Goal: Information Seeking & Learning: Learn about a topic

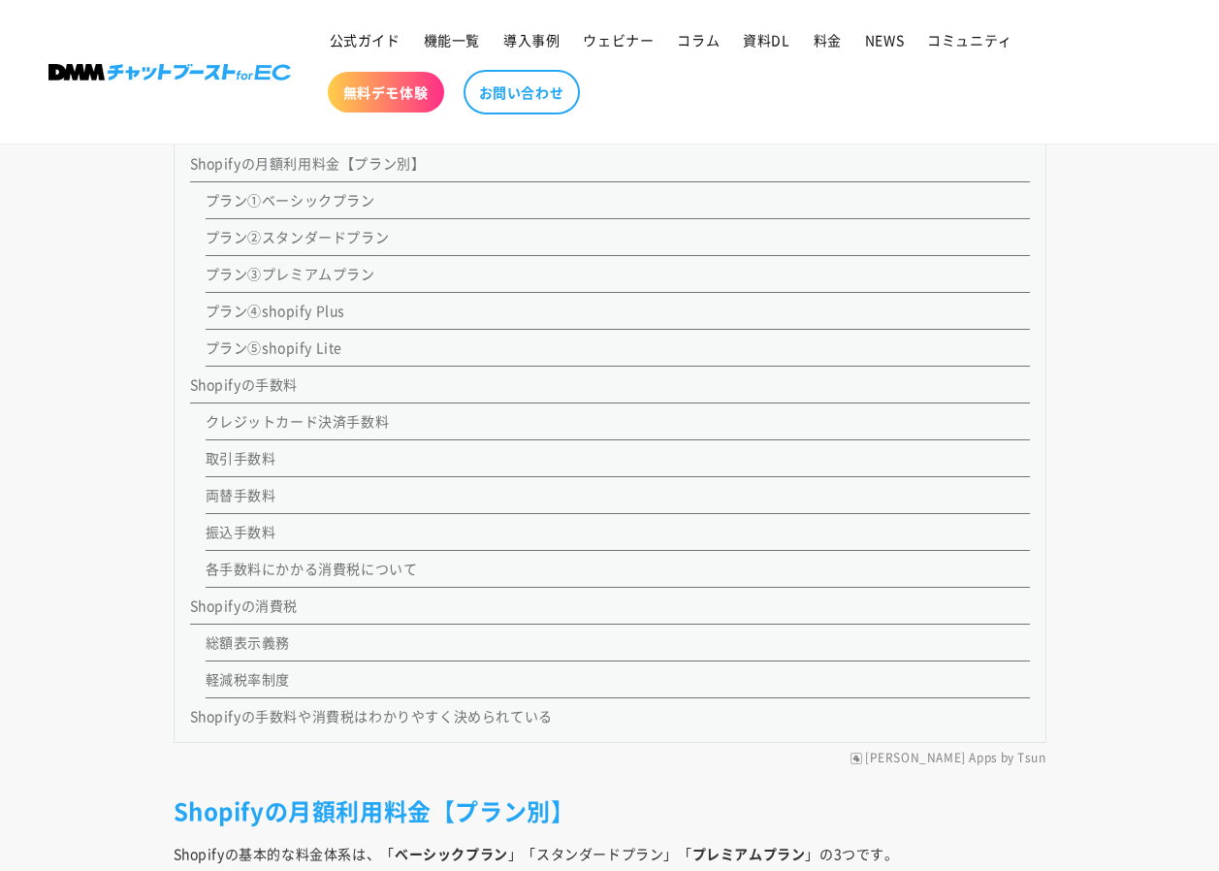
scroll to position [1884, 0]
click at [310, 209] on li "プラン①ベーシックプラン" at bounding box center [618, 198] width 824 height 37
click at [319, 165] on link "Shopifyの月額利用料金【プラン別】" at bounding box center [308, 160] width 236 height 19
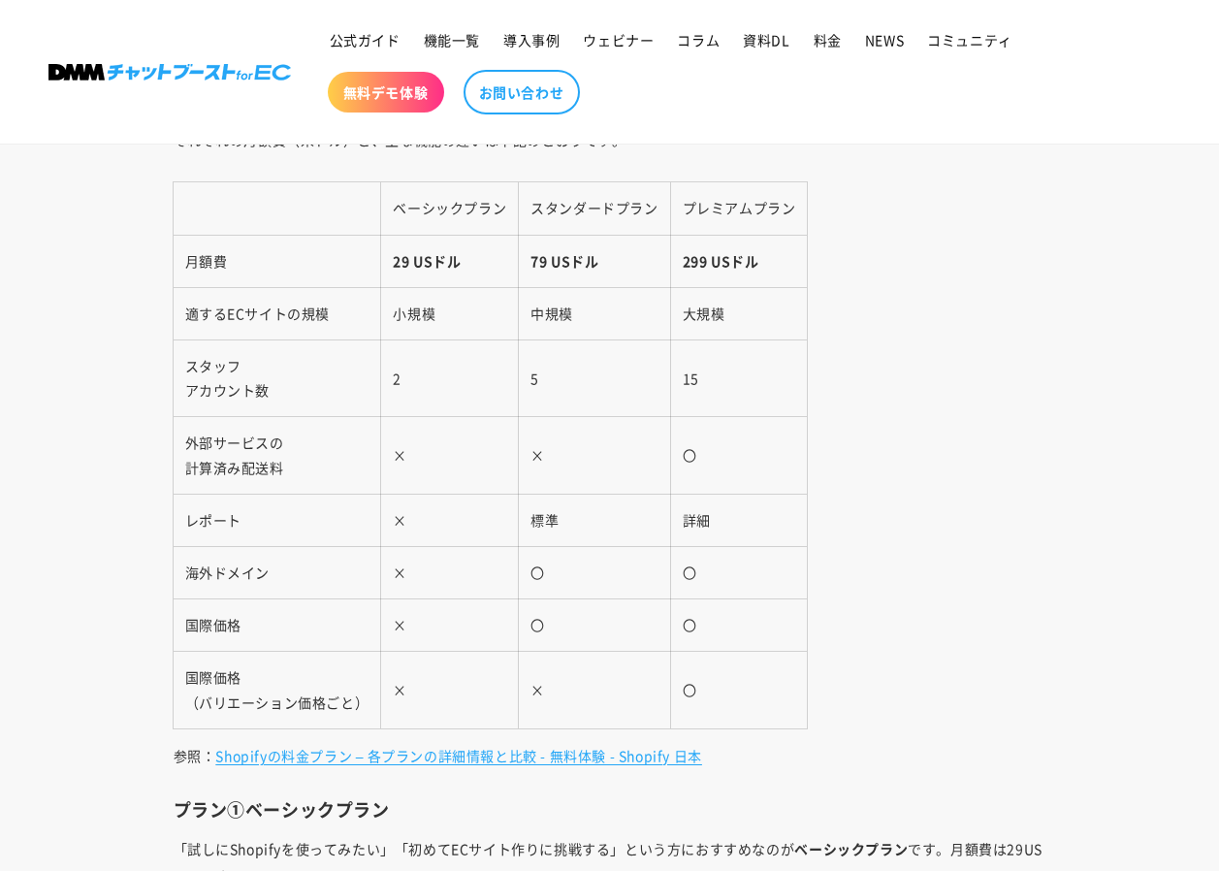
scroll to position [1884, 0]
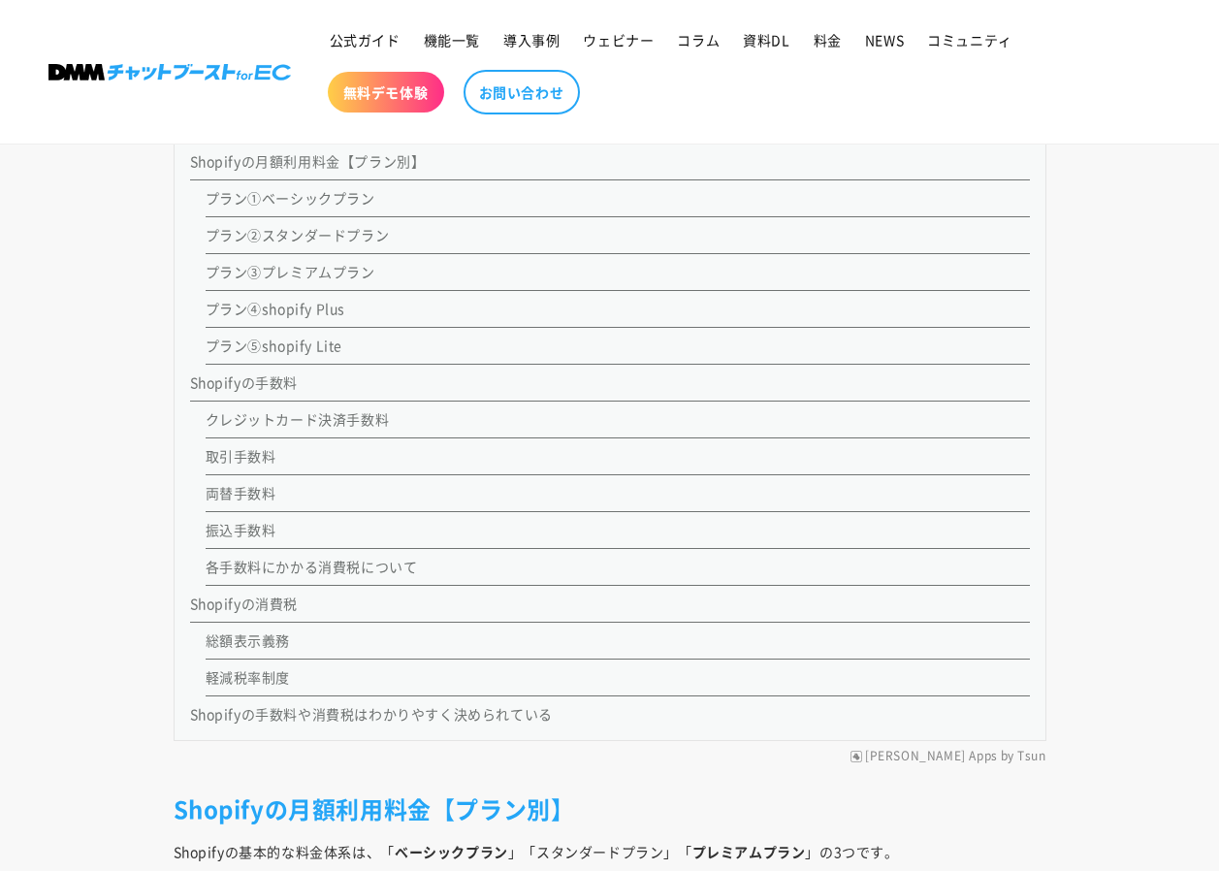
click at [347, 317] on li "プラン④shopify Plus" at bounding box center [618, 309] width 824 height 37
click at [290, 312] on link "プラン④shopify Plus" at bounding box center [276, 308] width 141 height 19
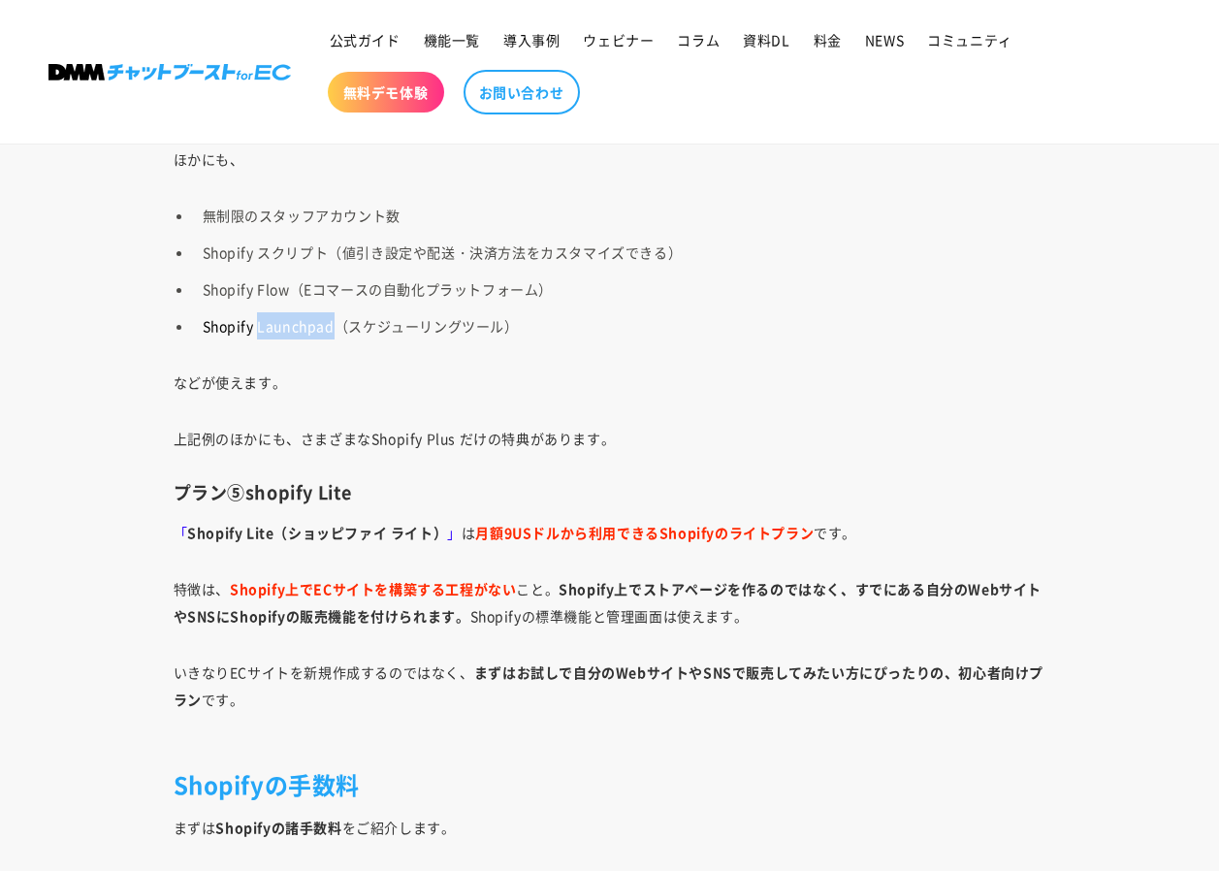
click at [290, 312] on ul "無制限のスタッフアカウント数 Shopify スクリプト（値引き設定や配送・決済方法をカスタマイズできる） Shopify Flow（Eコマースの自動化プラッ…" at bounding box center [610, 271] width 873 height 138
click at [767, 391] on p "などが使えます。" at bounding box center [610, 382] width 873 height 27
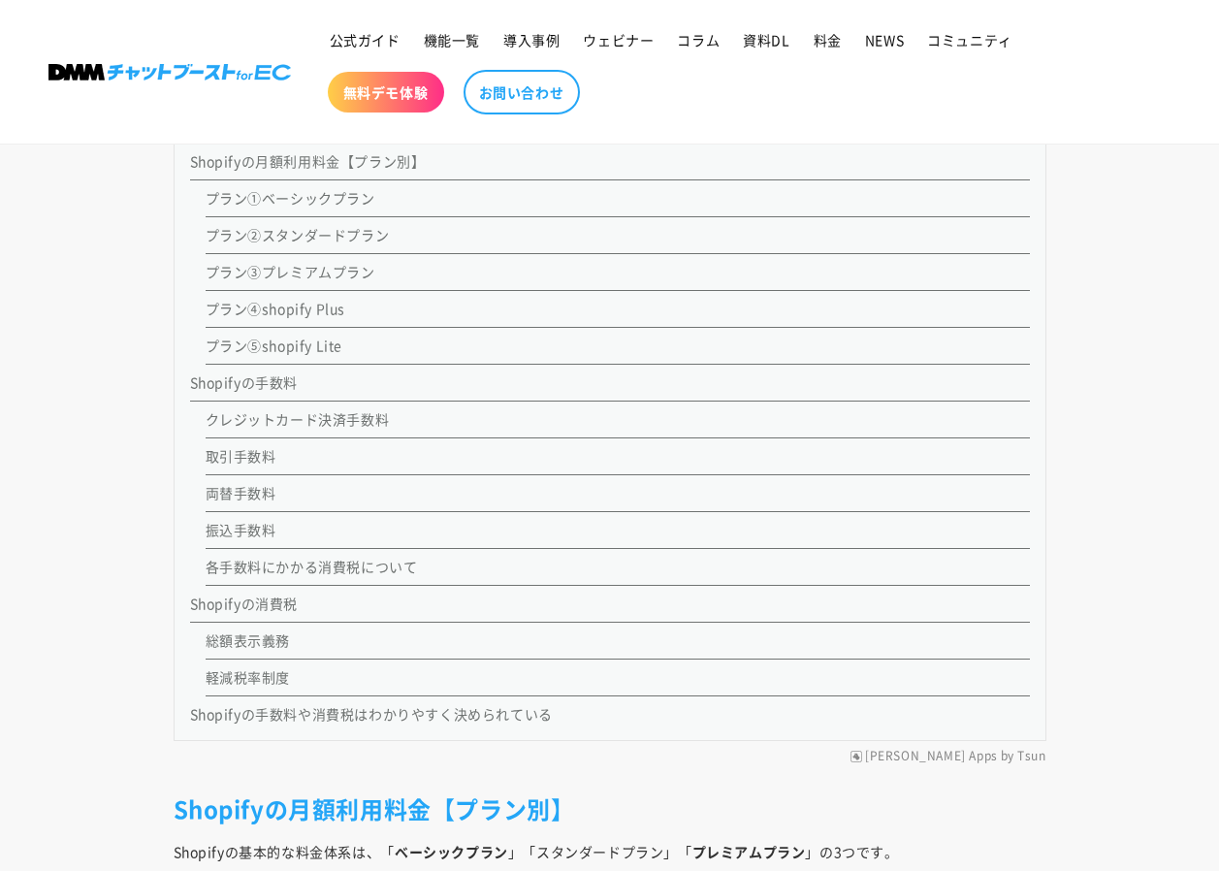
click at [273, 387] on link "Shopifyの手数料" at bounding box center [244, 381] width 109 height 19
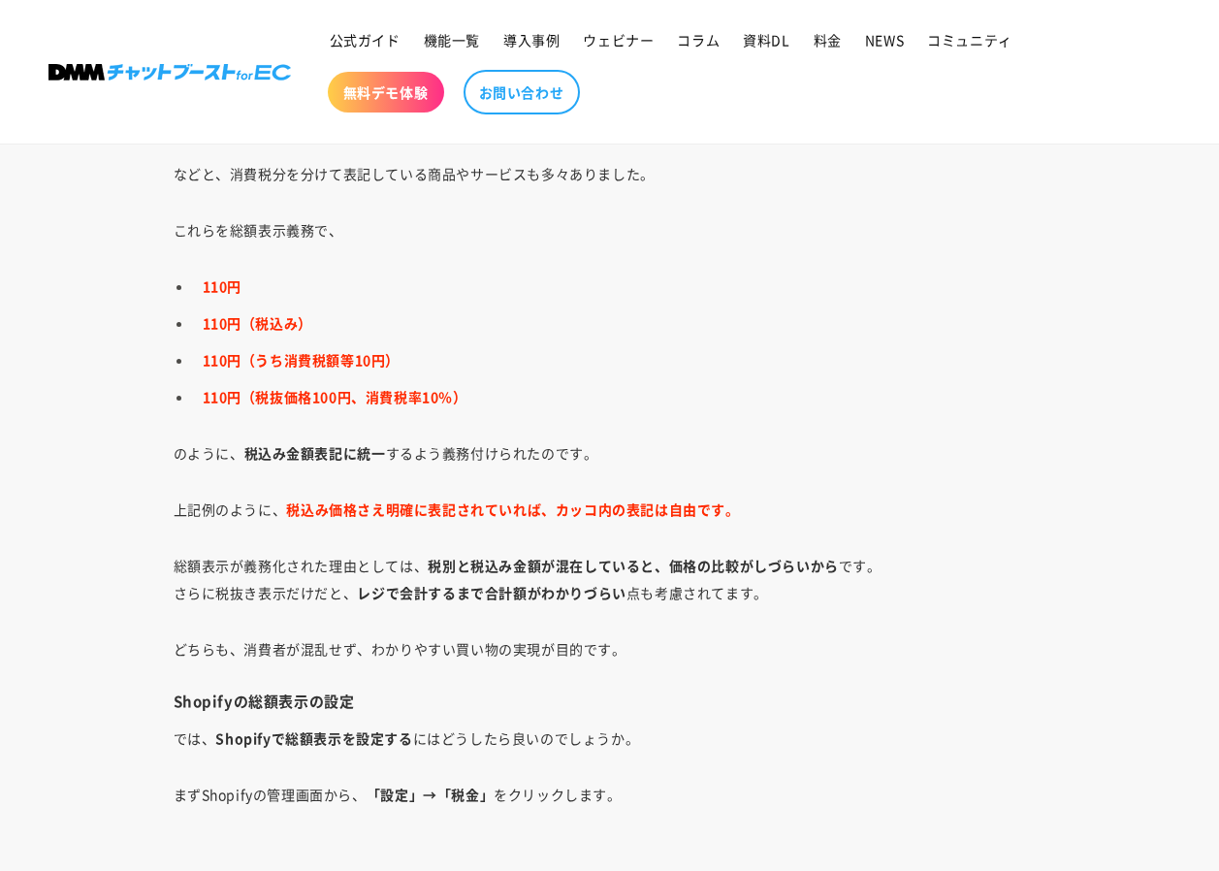
scroll to position [7788, 0]
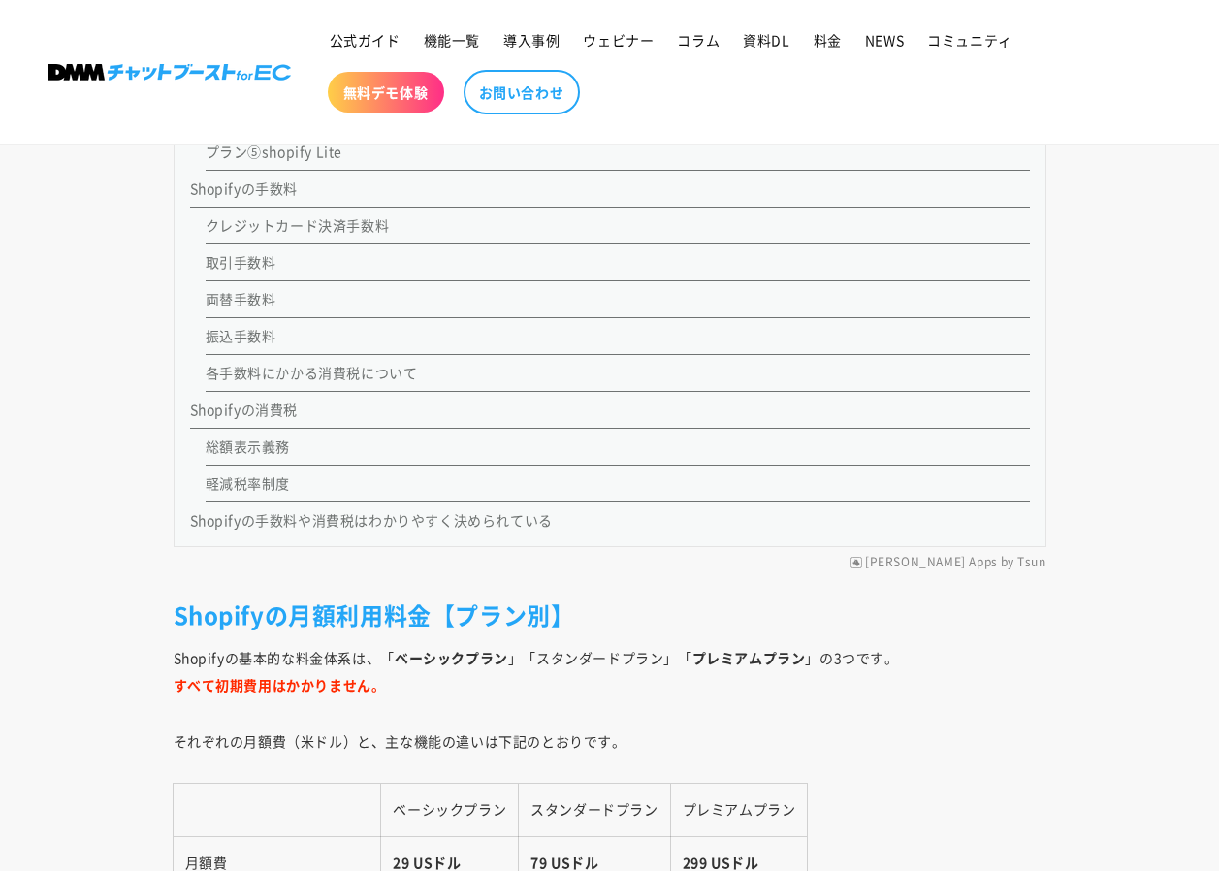
scroll to position [2175, 0]
